Goal: Task Accomplishment & Management: Use online tool/utility

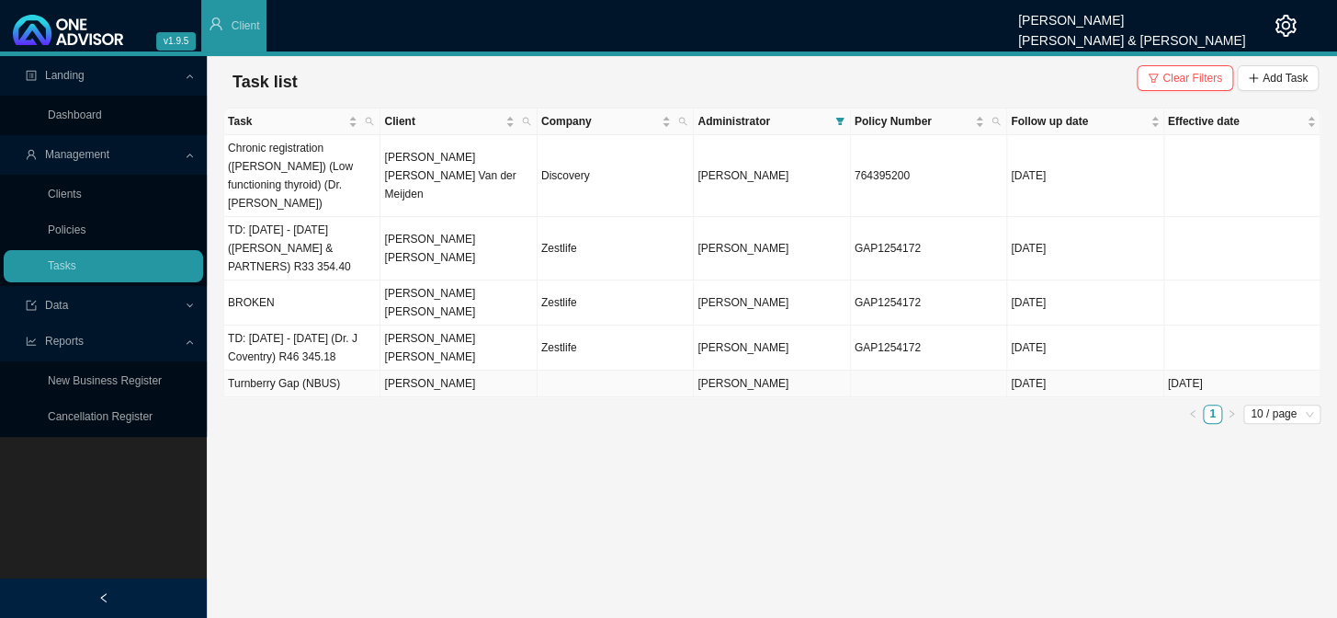
click at [306, 370] on td "Turnberry Gap (NBUS)" at bounding box center [302, 383] width 156 height 27
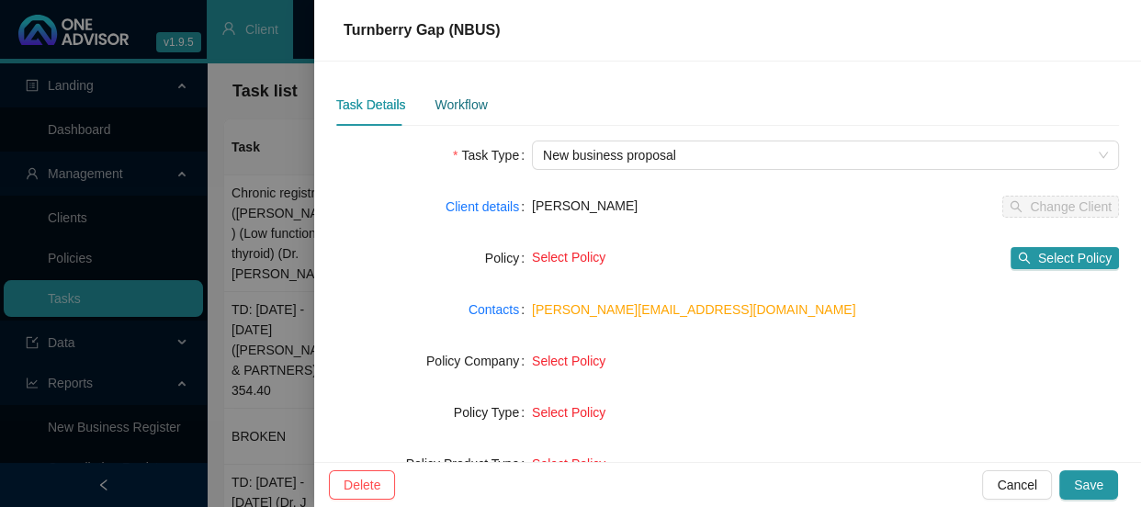
click at [467, 101] on div "Workflow" at bounding box center [461, 105] width 52 height 20
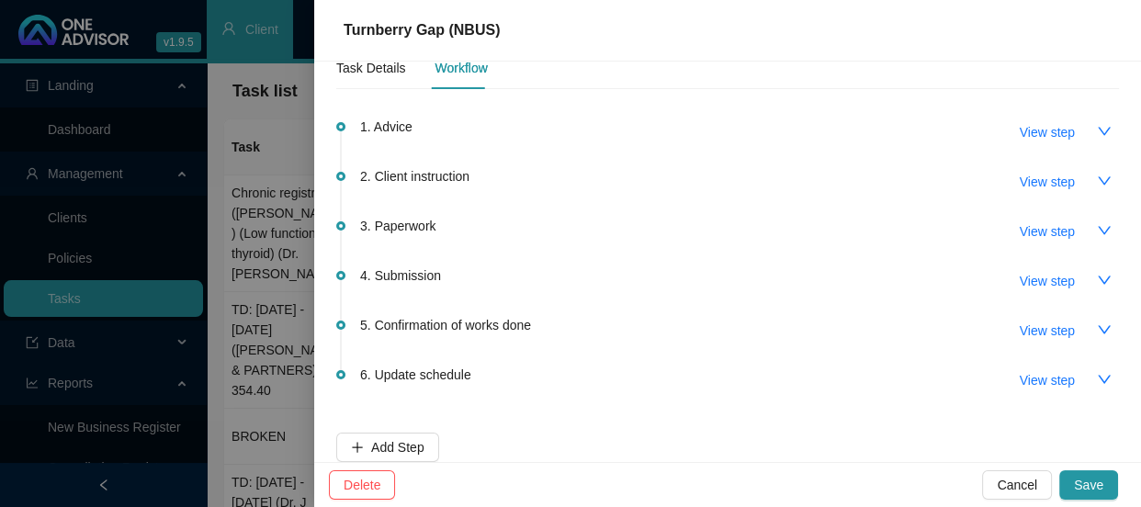
scroll to position [56, 0]
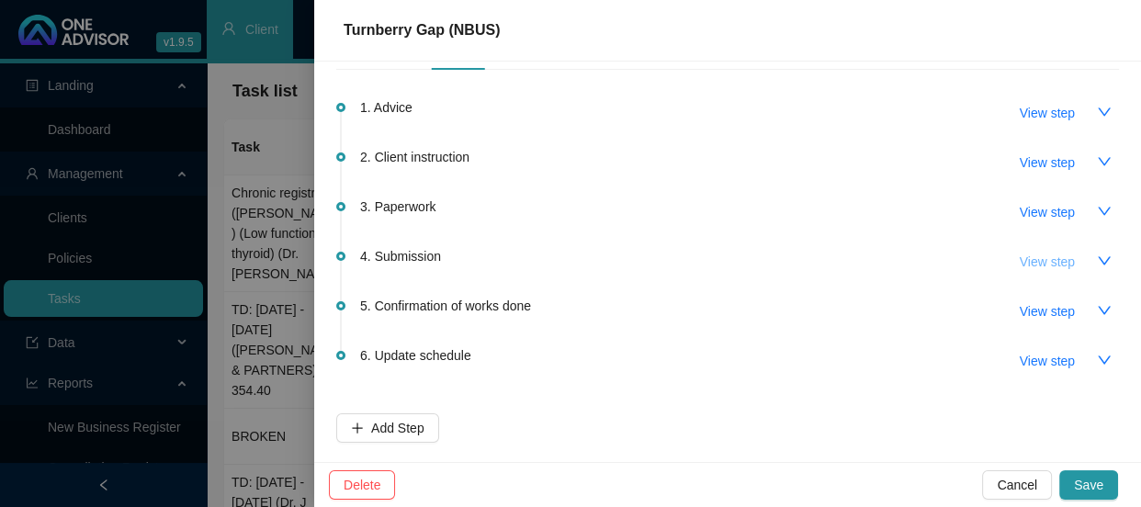
click at [1063, 258] on button "View step" at bounding box center [1047, 261] width 85 height 29
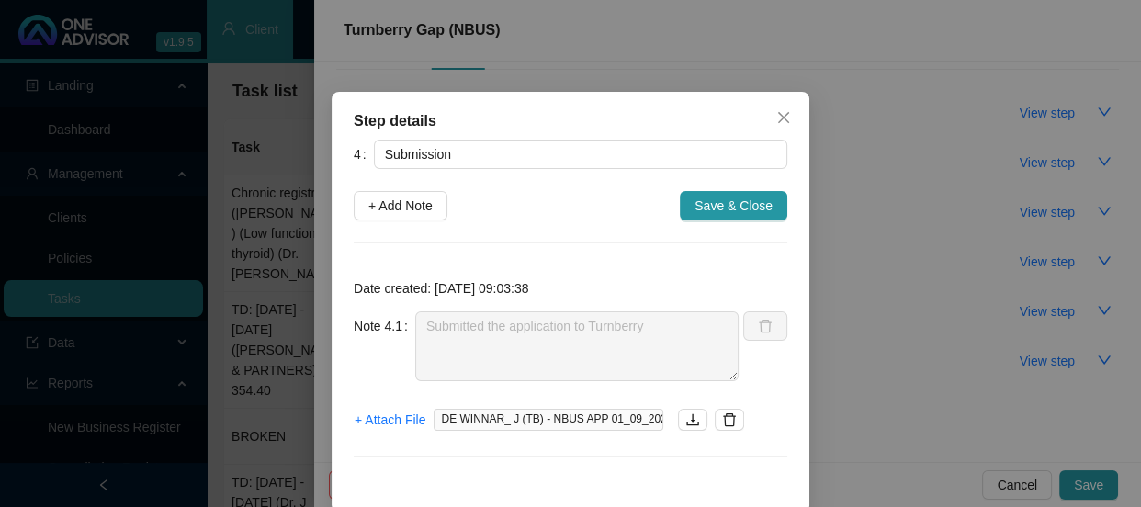
scroll to position [28, 0]
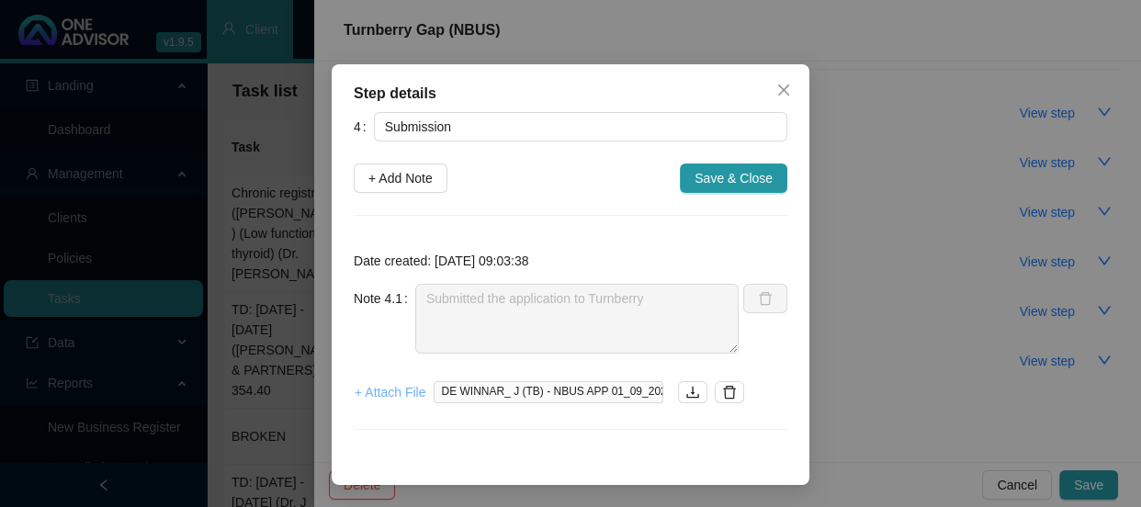
click at [380, 388] on span "+ Attach File" at bounding box center [390, 392] width 71 height 20
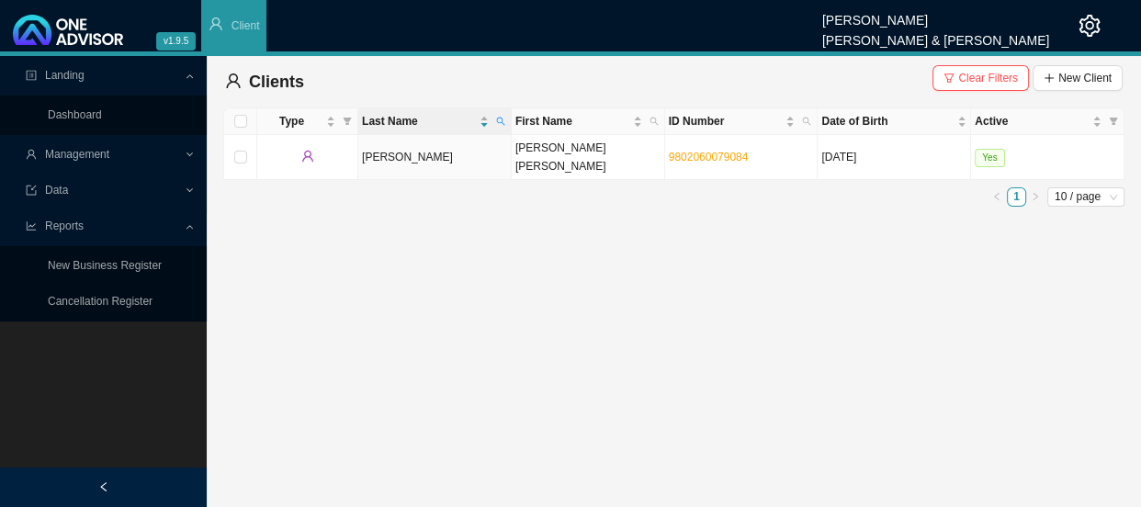
click at [76, 157] on span "Management" at bounding box center [77, 154] width 64 height 13
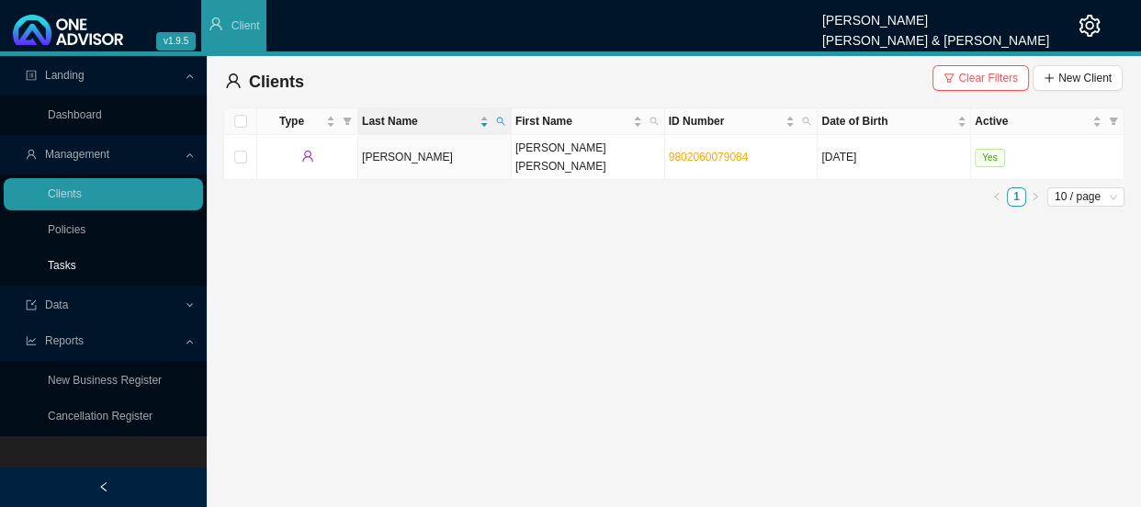
click at [59, 269] on link "Tasks" at bounding box center [62, 265] width 28 height 13
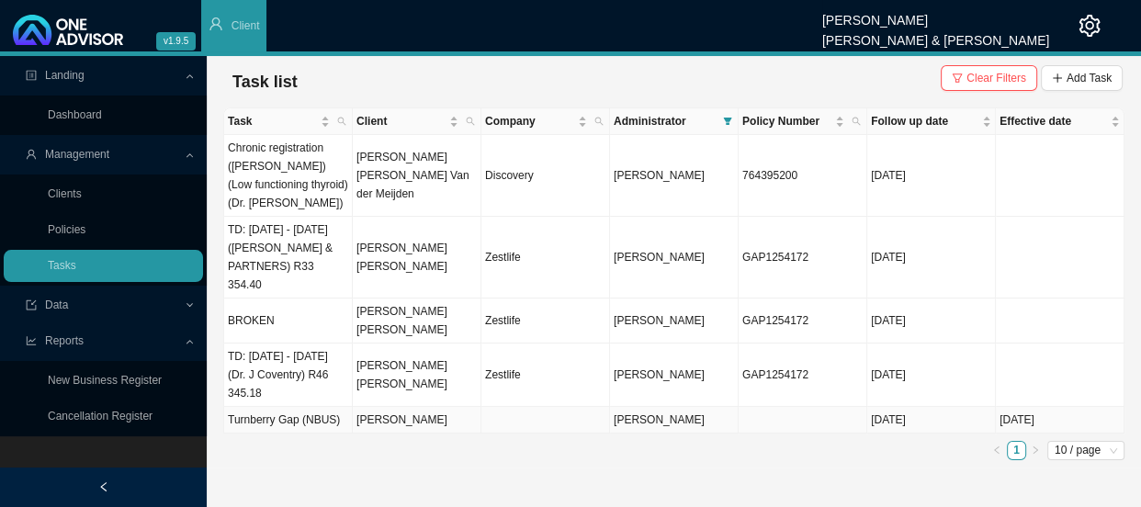
click at [318, 407] on td "Turnberry Gap (NBUS)" at bounding box center [288, 420] width 129 height 27
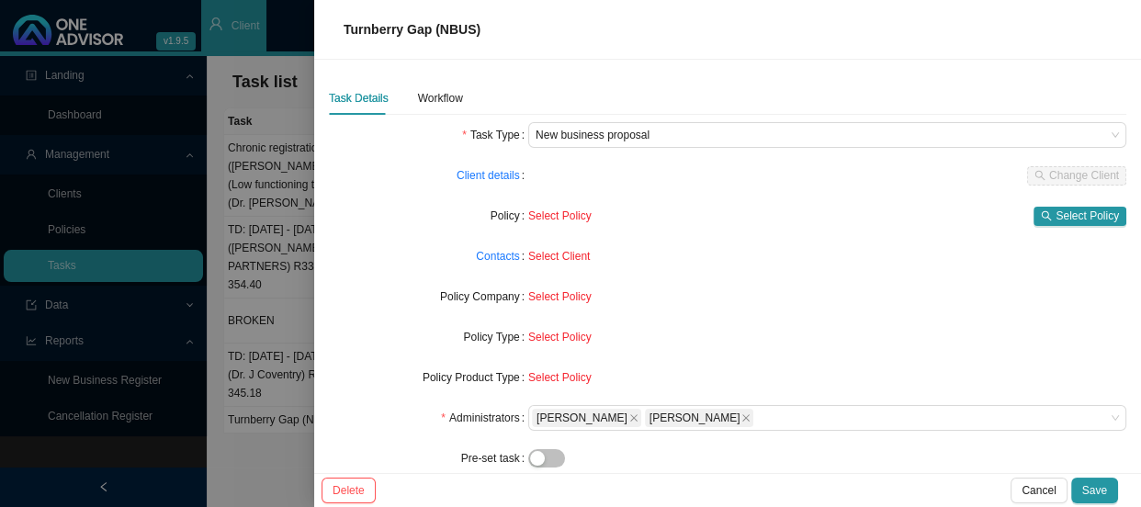
click at [407, 386] on div at bounding box center [570, 253] width 1141 height 507
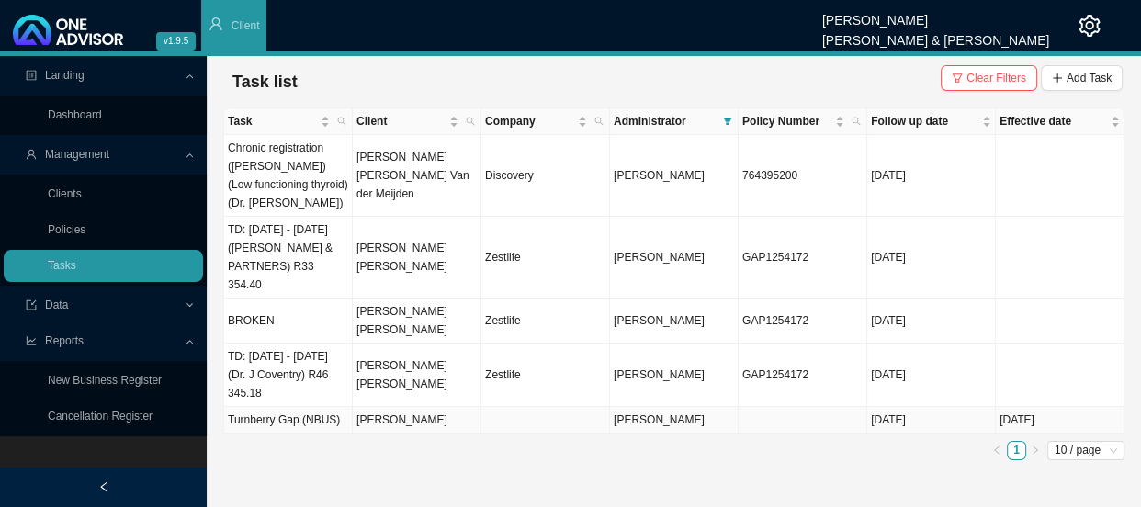
click at [407, 407] on td "[PERSON_NAME]" at bounding box center [417, 420] width 129 height 27
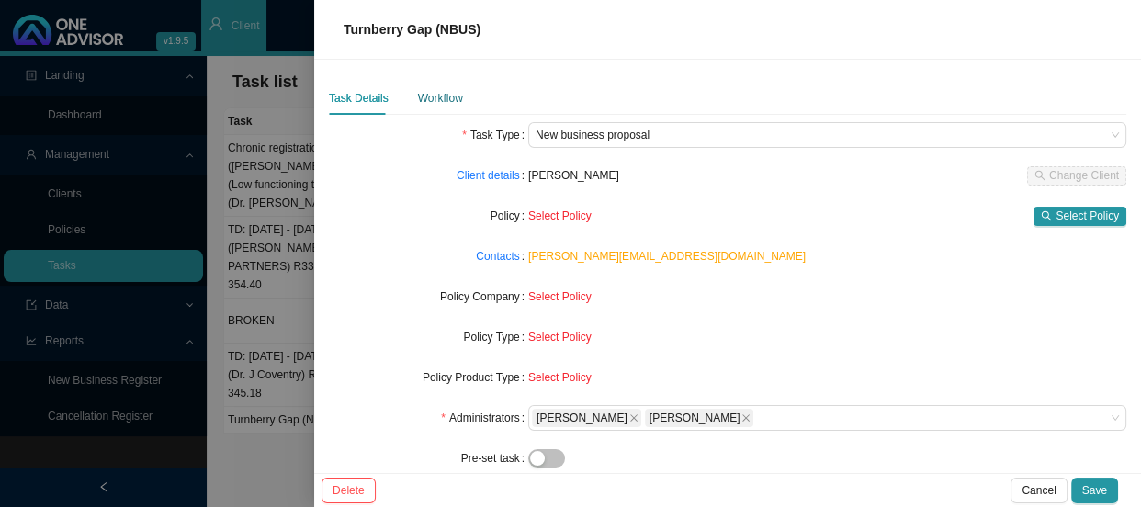
click at [429, 99] on div "Workflow" at bounding box center [440, 98] width 45 height 18
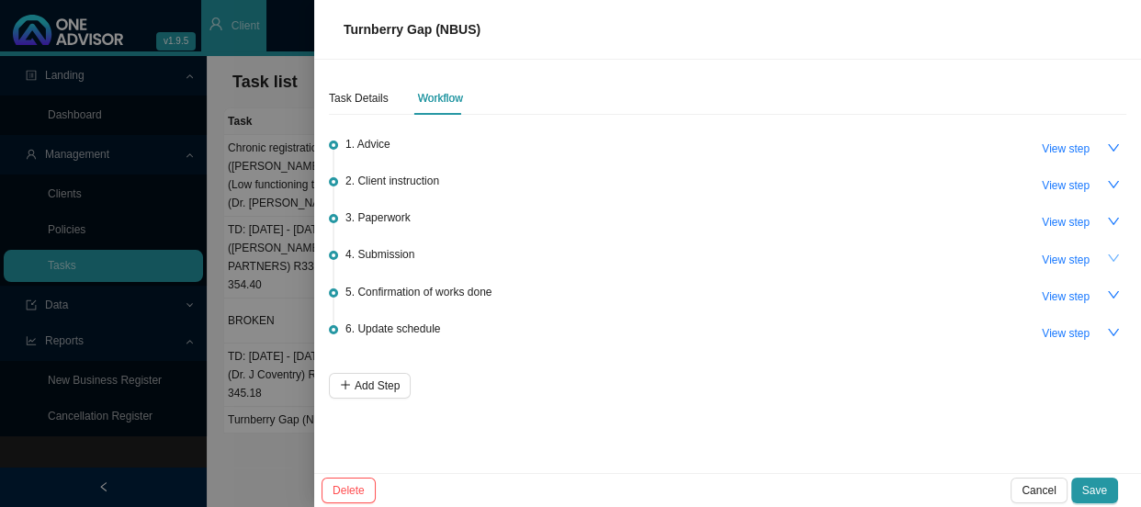
click at [1107, 260] on icon "down" at bounding box center [1113, 258] width 13 height 13
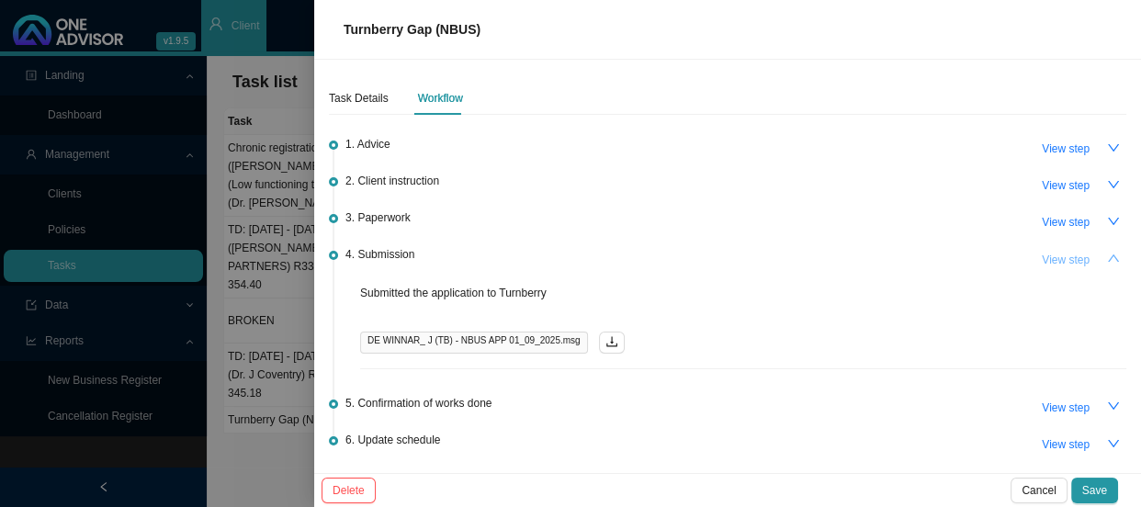
click at [1045, 257] on span "View step" at bounding box center [1066, 260] width 48 height 18
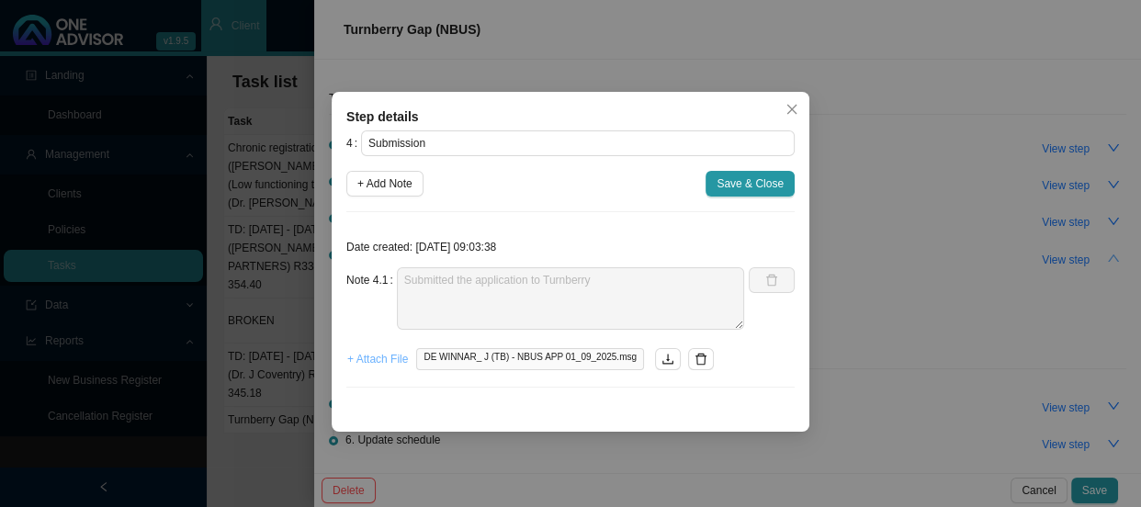
click at [384, 358] on span "+ Attach File" at bounding box center [377, 359] width 61 height 18
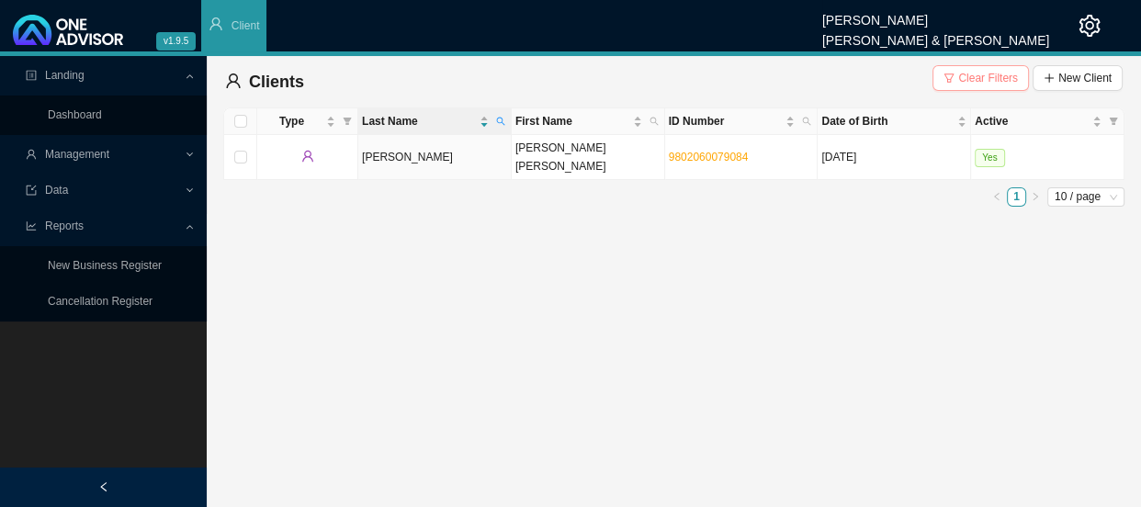
click at [992, 79] on span "Clear Filters" at bounding box center [989, 78] width 60 height 18
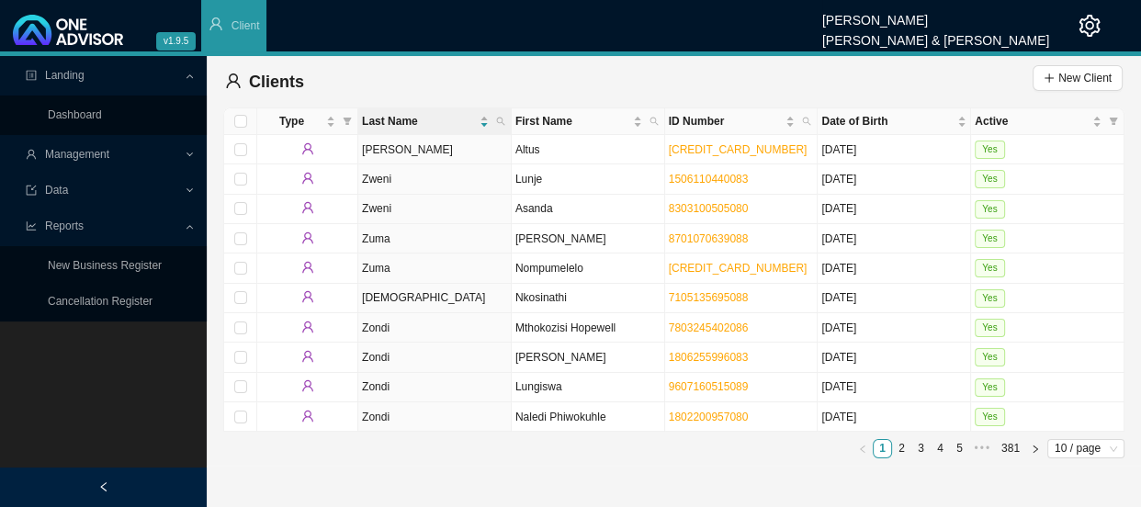
click at [106, 153] on span "Management" at bounding box center [77, 154] width 64 height 13
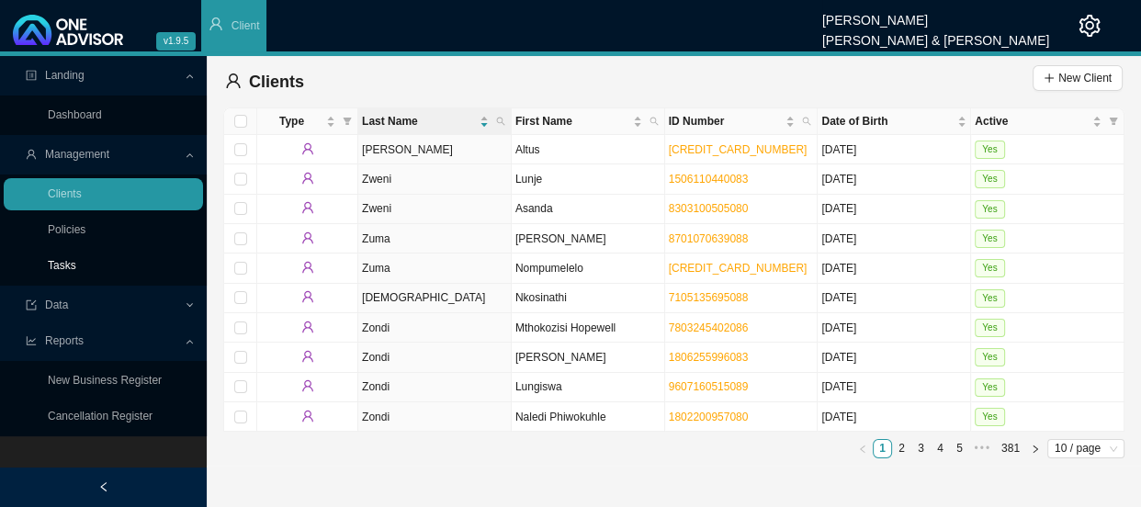
click at [67, 259] on link "Tasks" at bounding box center [62, 265] width 28 height 13
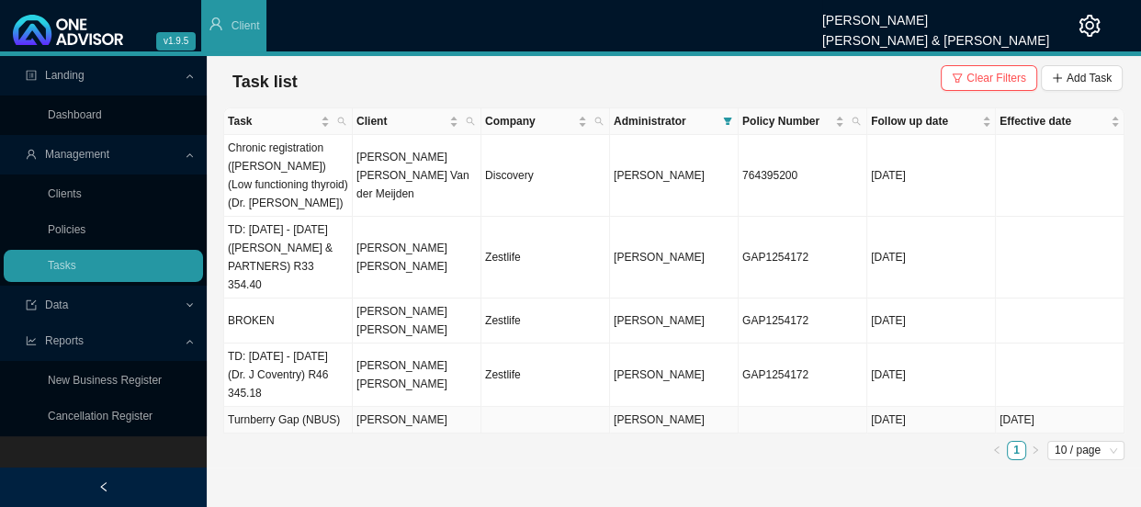
click at [423, 407] on td "[PERSON_NAME]" at bounding box center [417, 420] width 129 height 27
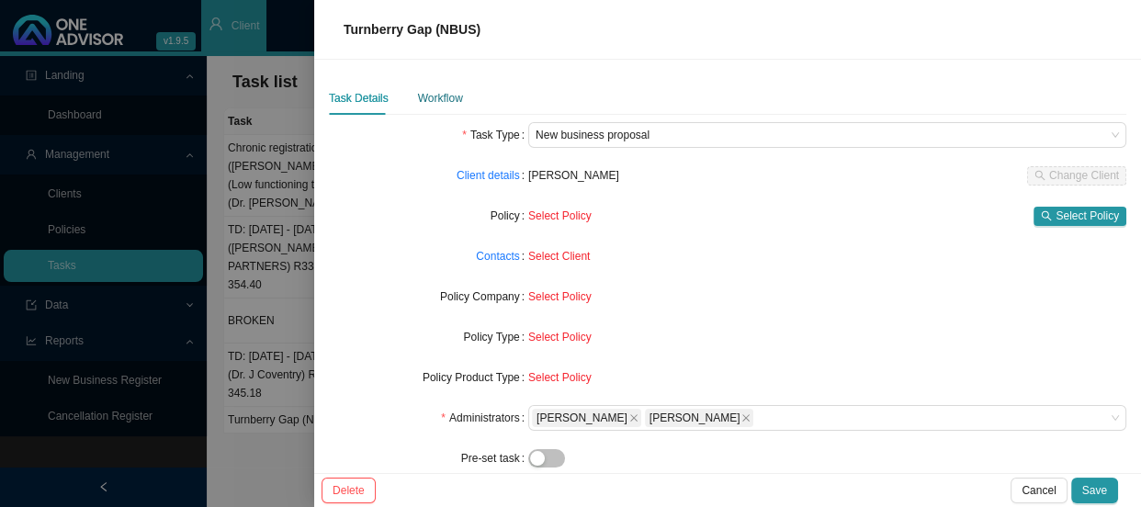
click at [445, 99] on div "Workflow" at bounding box center [440, 98] width 45 height 18
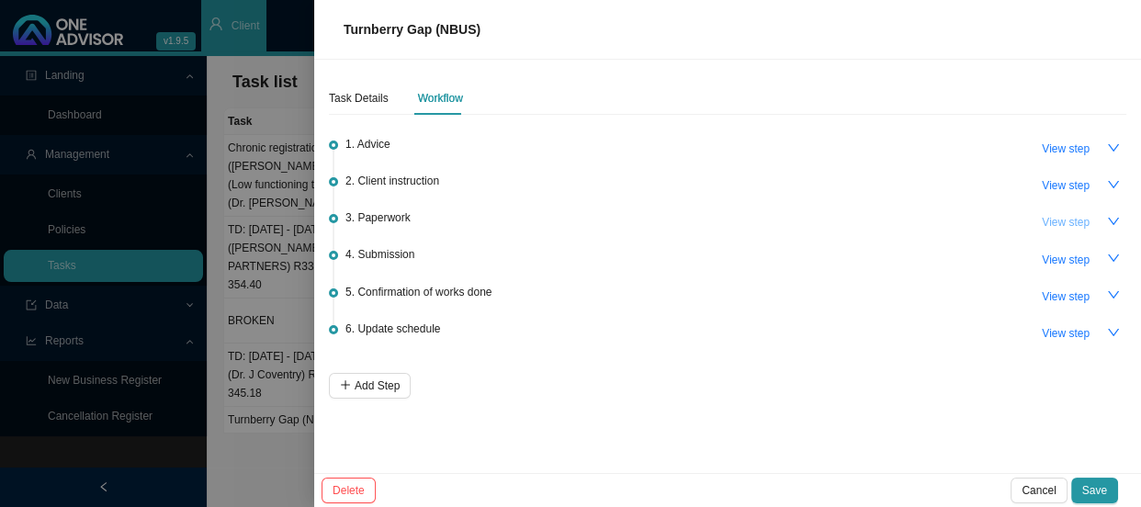
click at [1060, 227] on span "View step" at bounding box center [1066, 222] width 48 height 18
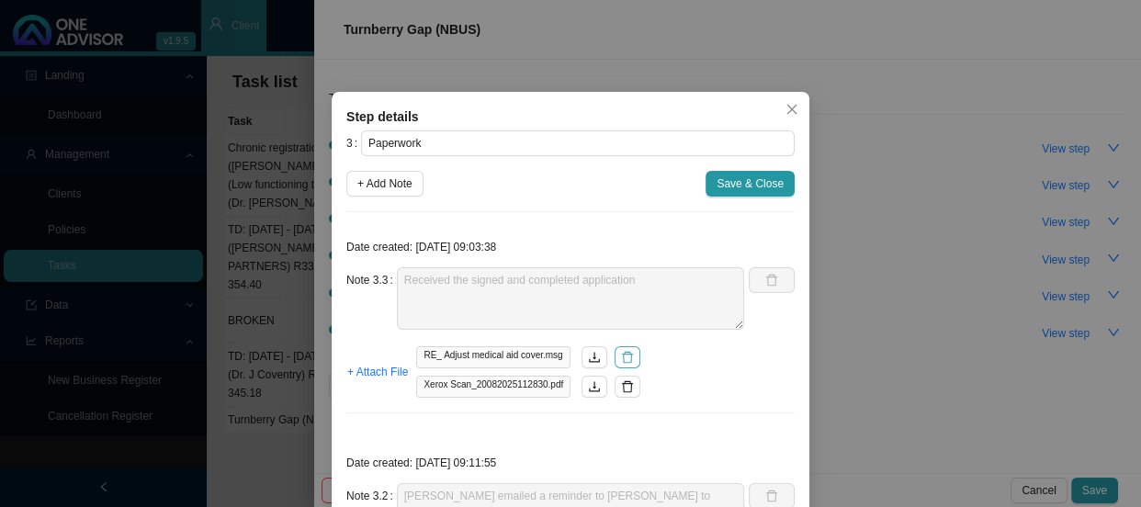
click at [622, 358] on icon "delete" at bounding box center [627, 358] width 11 height 12
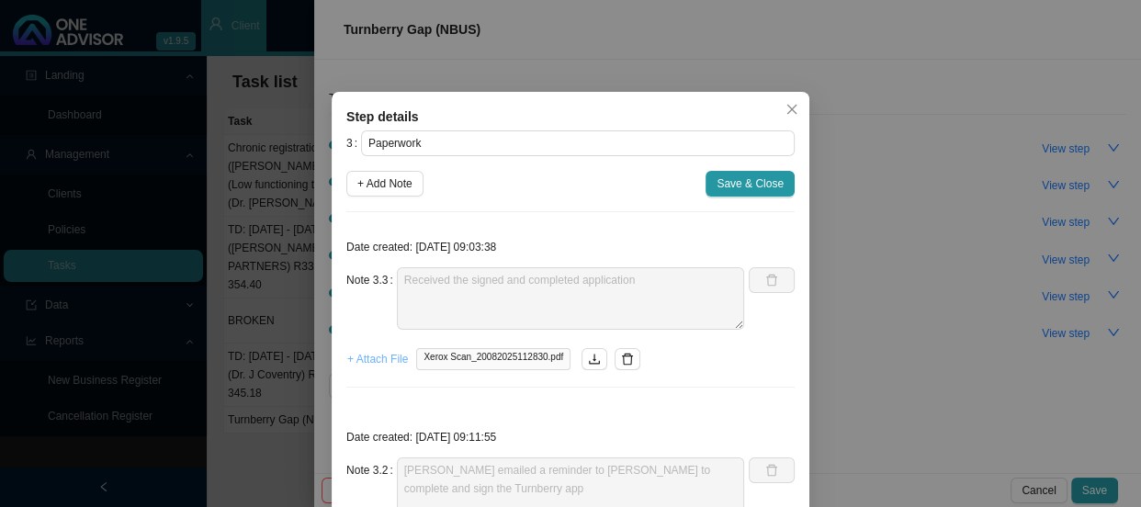
click at [377, 361] on span "+ Attach File" at bounding box center [377, 359] width 61 height 18
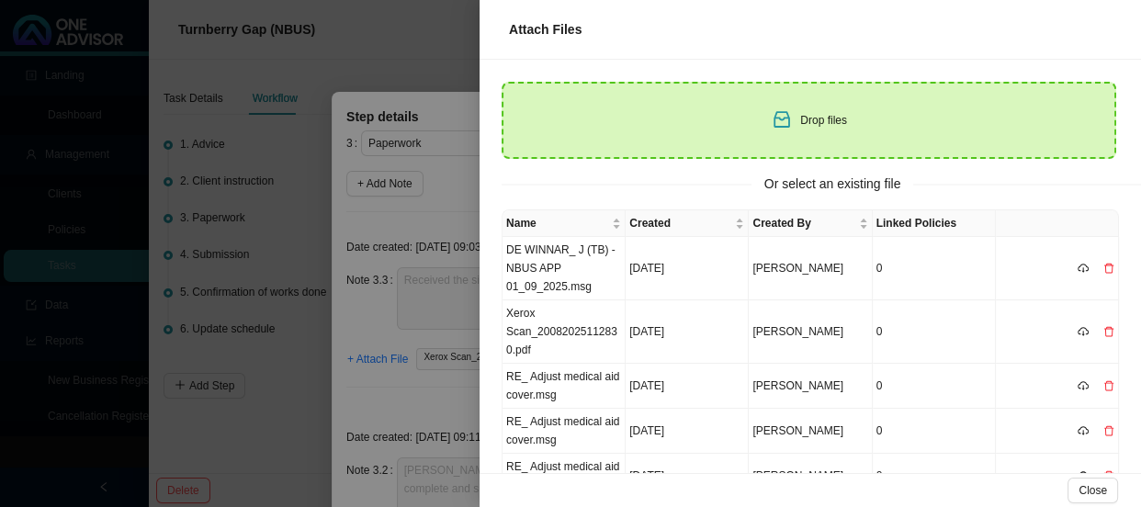
click at [572, 111] on div "Drop files" at bounding box center [809, 120] width 615 height 77
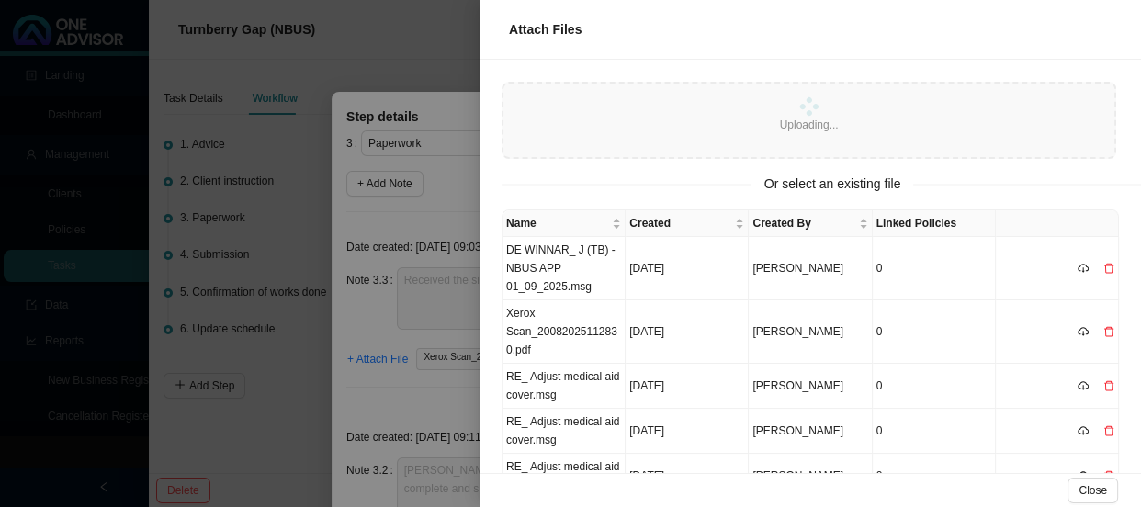
click at [404, 207] on div at bounding box center [570, 253] width 1141 height 507
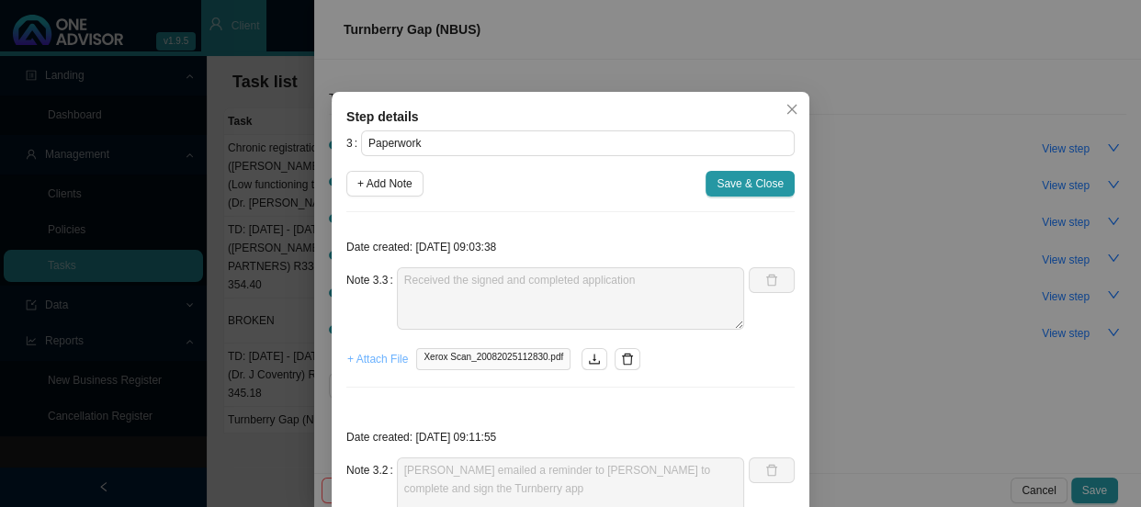
click at [365, 364] on span "+ Attach File" at bounding box center [377, 359] width 61 height 18
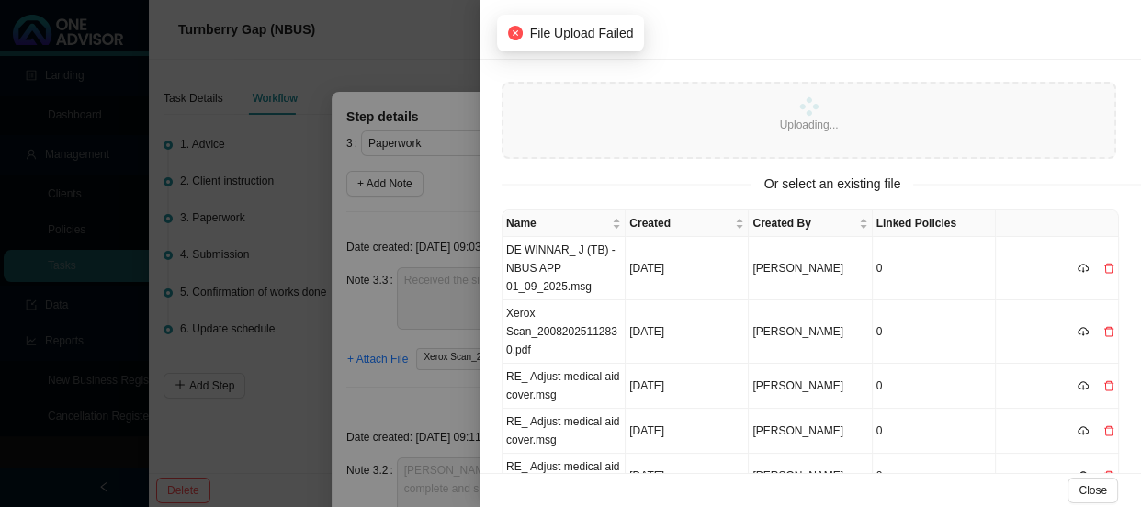
click at [609, 127] on div "Uploading..." at bounding box center [809, 120] width 615 height 77
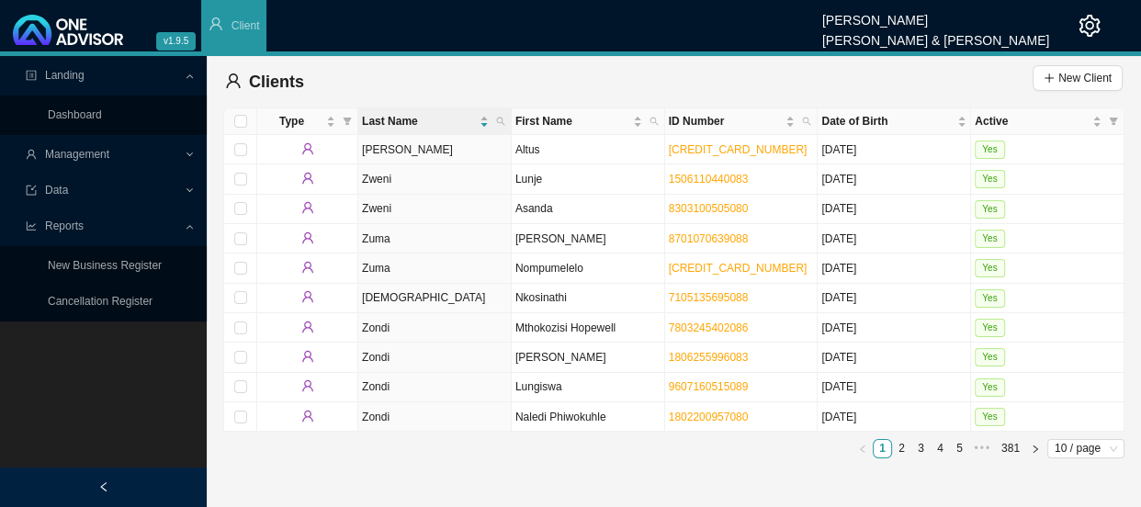
click at [90, 156] on span "Management" at bounding box center [77, 154] width 64 height 13
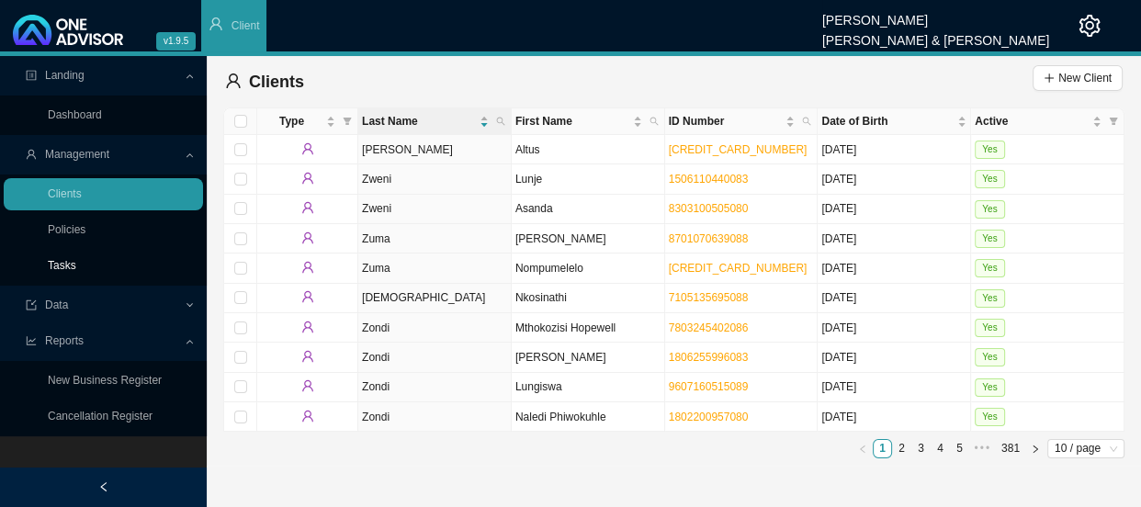
click at [68, 264] on link "Tasks" at bounding box center [62, 265] width 28 height 13
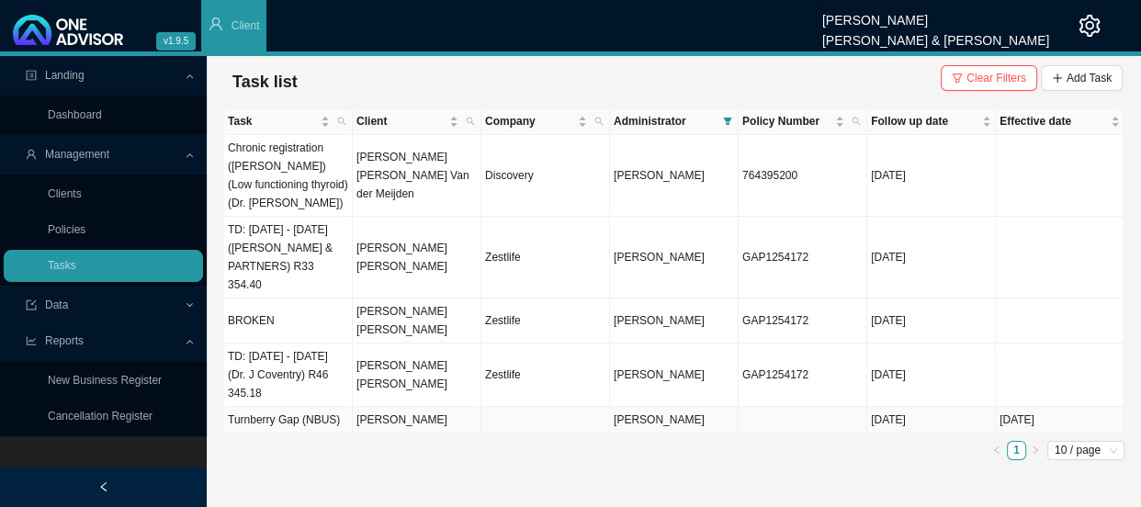
click at [340, 407] on td "Turnberry Gap (NBUS)" at bounding box center [288, 420] width 129 height 27
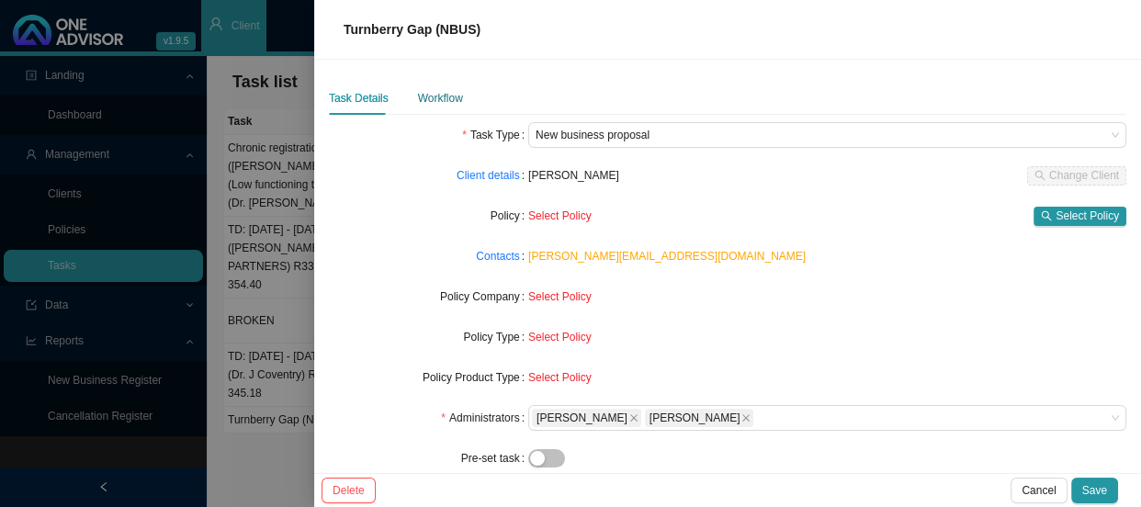
click at [438, 90] on div "Workflow" at bounding box center [440, 98] width 45 height 18
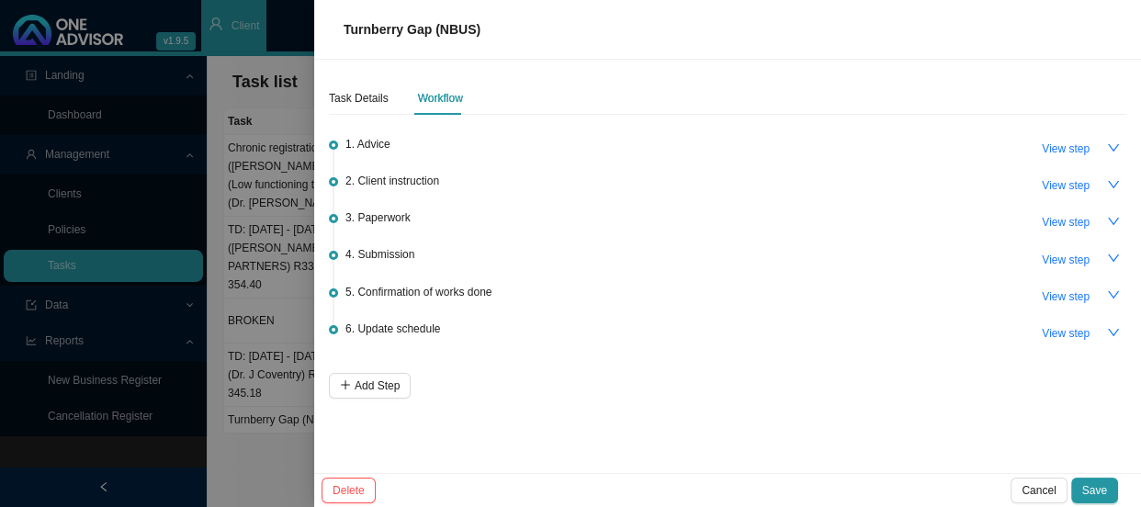
click at [403, 219] on span "3. Paperwork" at bounding box center [378, 218] width 65 height 18
click at [1070, 219] on span "View step" at bounding box center [1066, 222] width 48 height 18
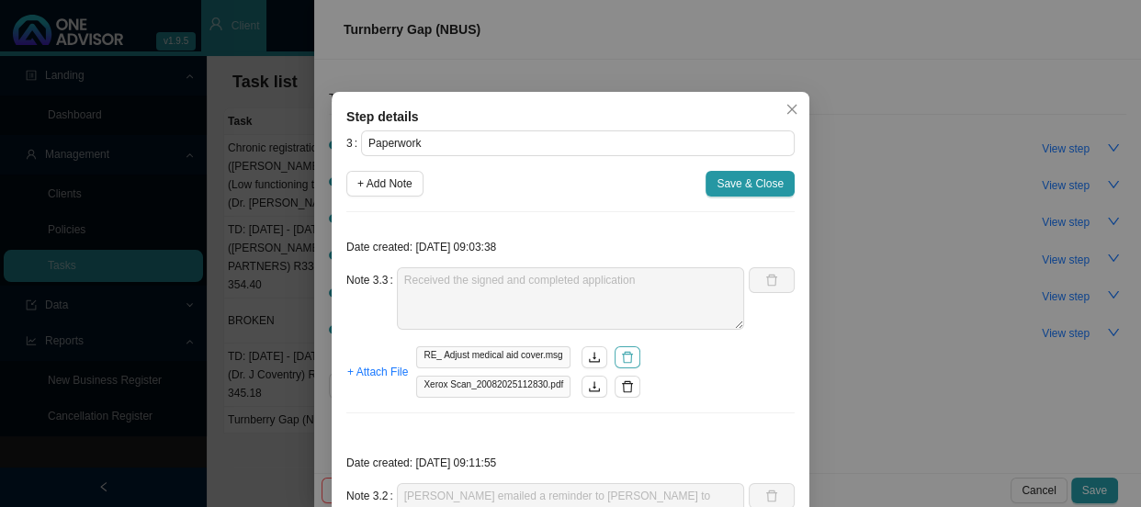
click at [623, 357] on icon "delete" at bounding box center [627, 357] width 13 height 13
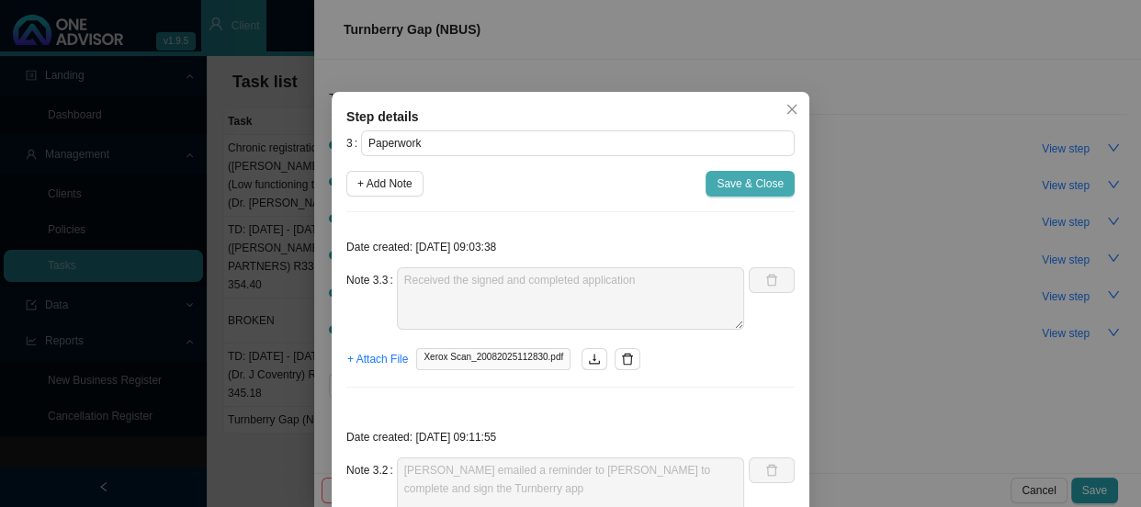
click at [755, 183] on span "Save & Close" at bounding box center [750, 184] width 67 height 18
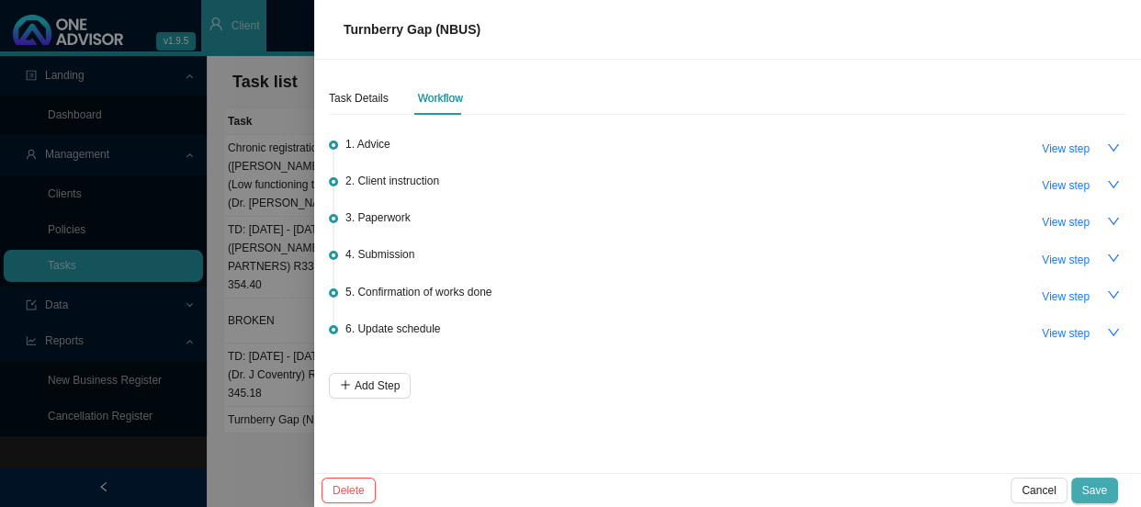
click at [1099, 494] on span "Save" at bounding box center [1095, 491] width 25 height 18
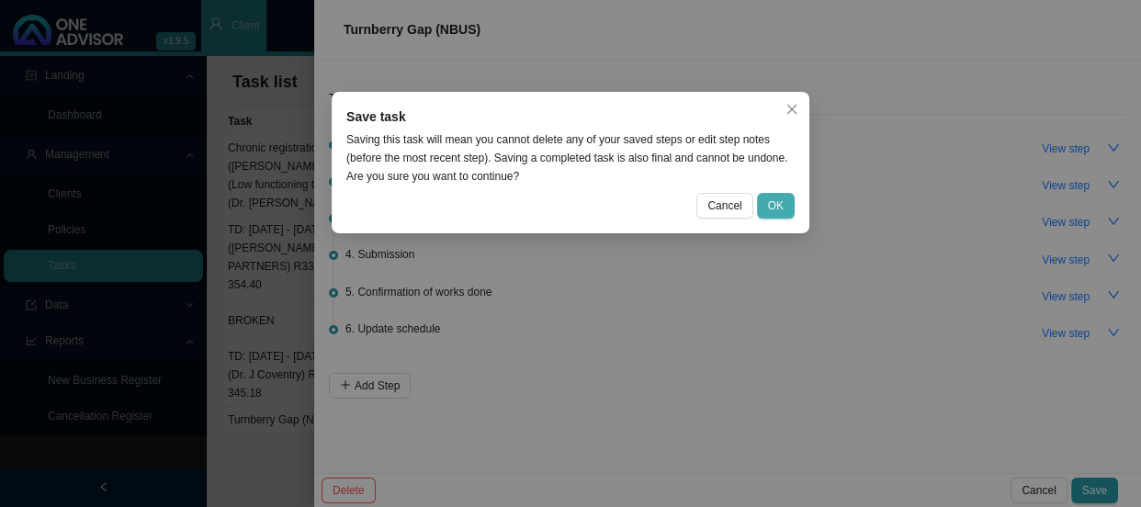
click at [777, 200] on span "OK" at bounding box center [776, 206] width 16 height 18
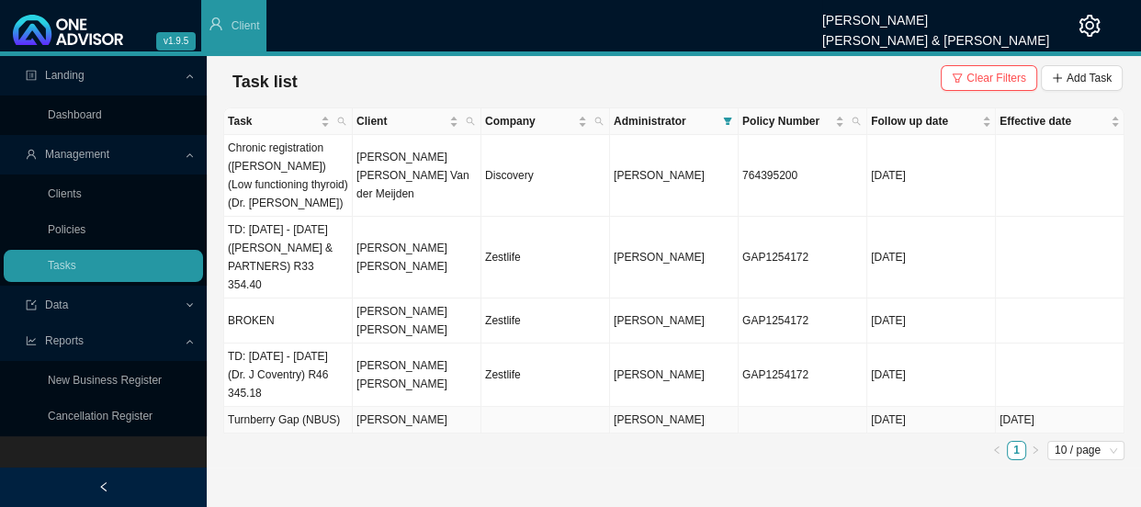
click at [276, 407] on td "Turnberry Gap (NBUS)" at bounding box center [288, 420] width 129 height 27
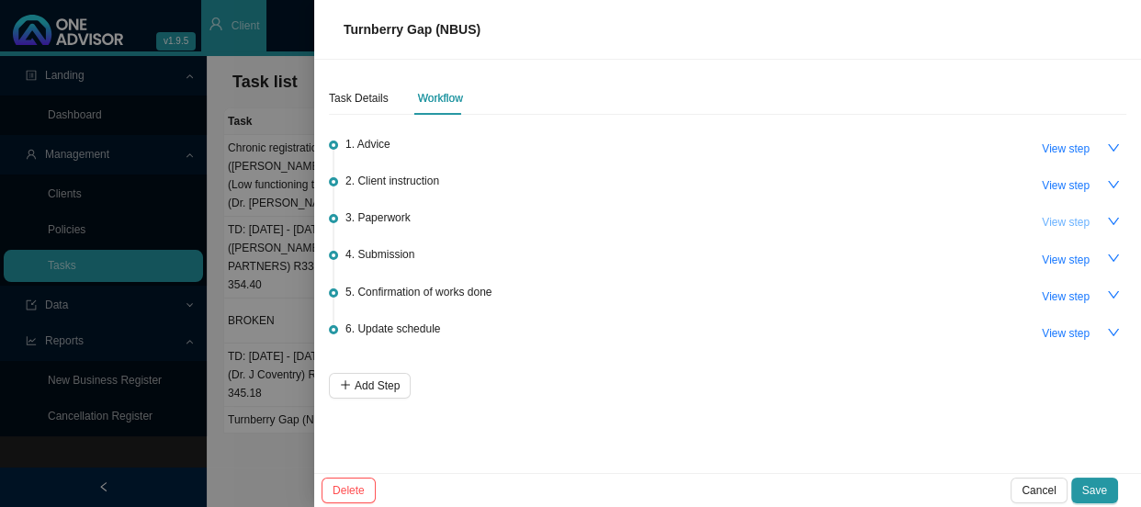
click at [1097, 223] on button "View step" at bounding box center [1066, 223] width 70 height 26
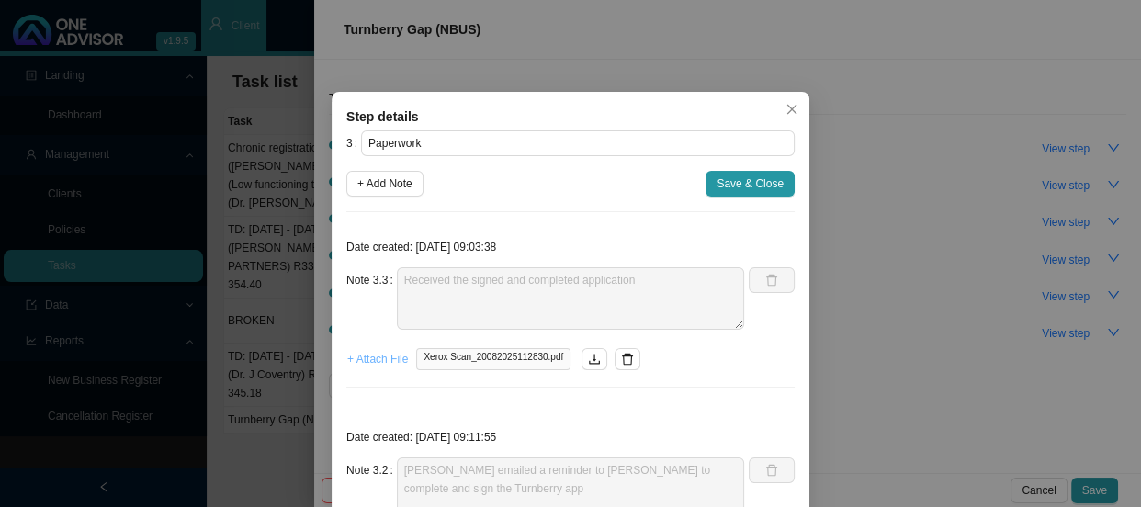
click at [375, 357] on span "+ Attach File" at bounding box center [377, 359] width 61 height 18
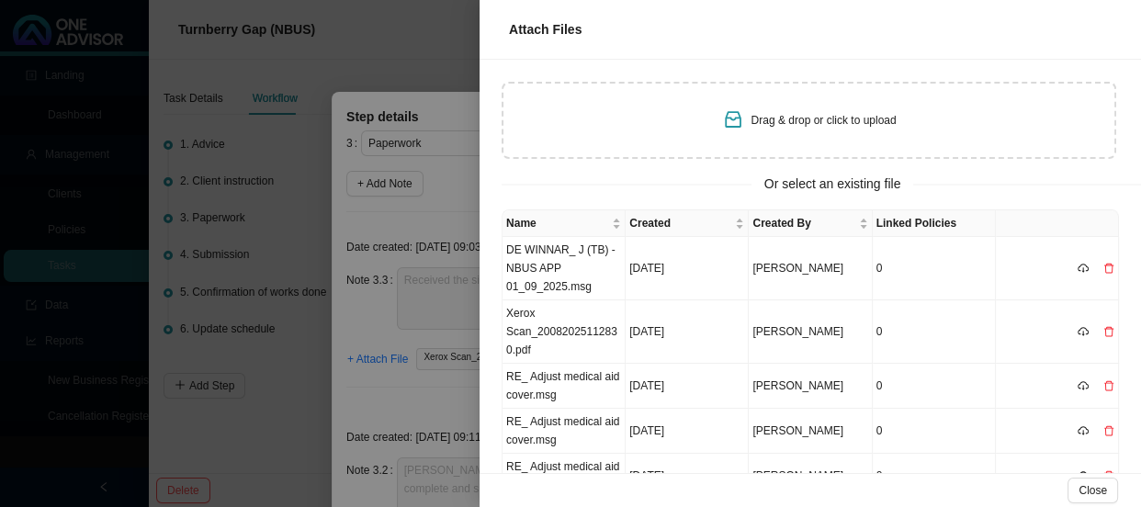
click at [318, 69] on div at bounding box center [570, 253] width 1141 height 507
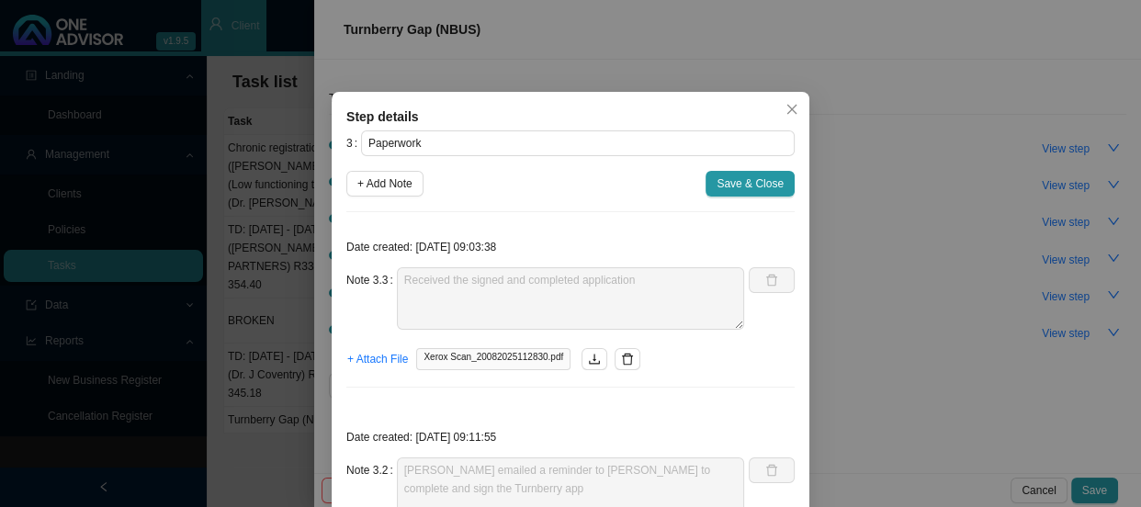
click at [257, 109] on div "Step details 3 Paperwork + Add Note Save & Close Date created: 2025-08-22 09:03…" at bounding box center [570, 253] width 1141 height 507
